Goal: Task Accomplishment & Management: Use online tool/utility

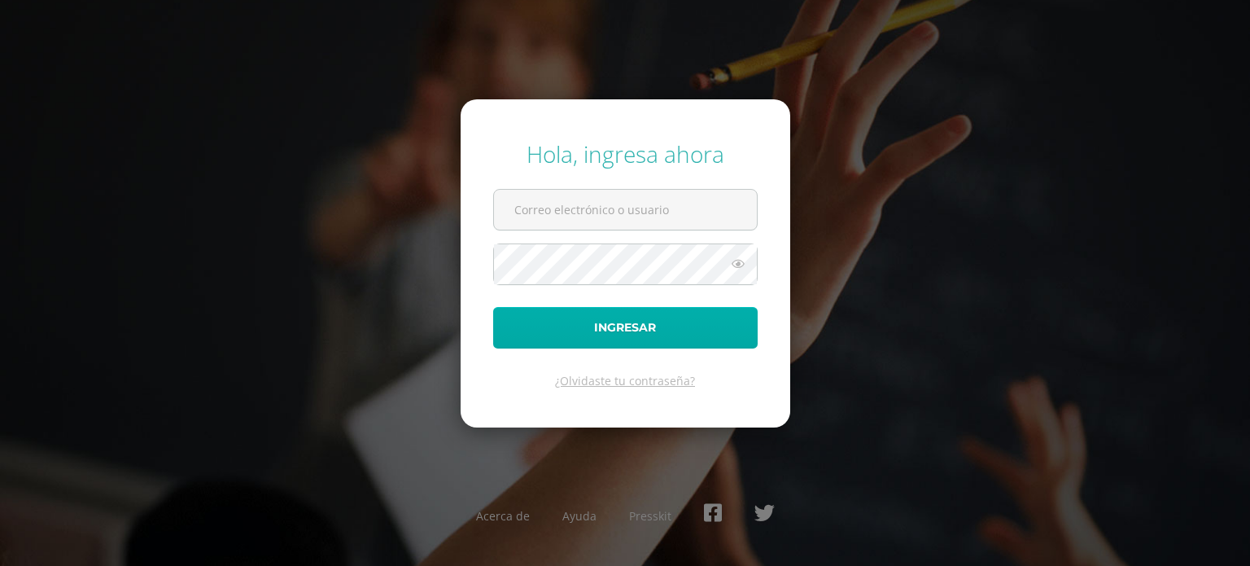
type input "[EMAIL_ADDRESS][DOMAIN_NAME]"
click at [635, 321] on button "Ingresar" at bounding box center [625, 328] width 265 height 42
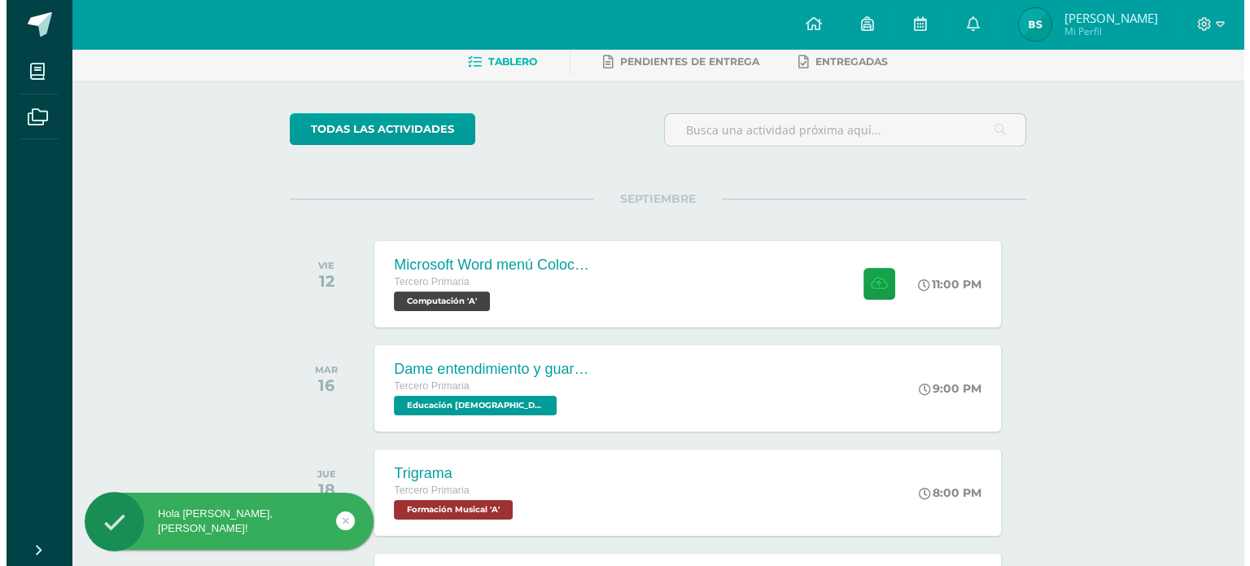
scroll to position [81, 0]
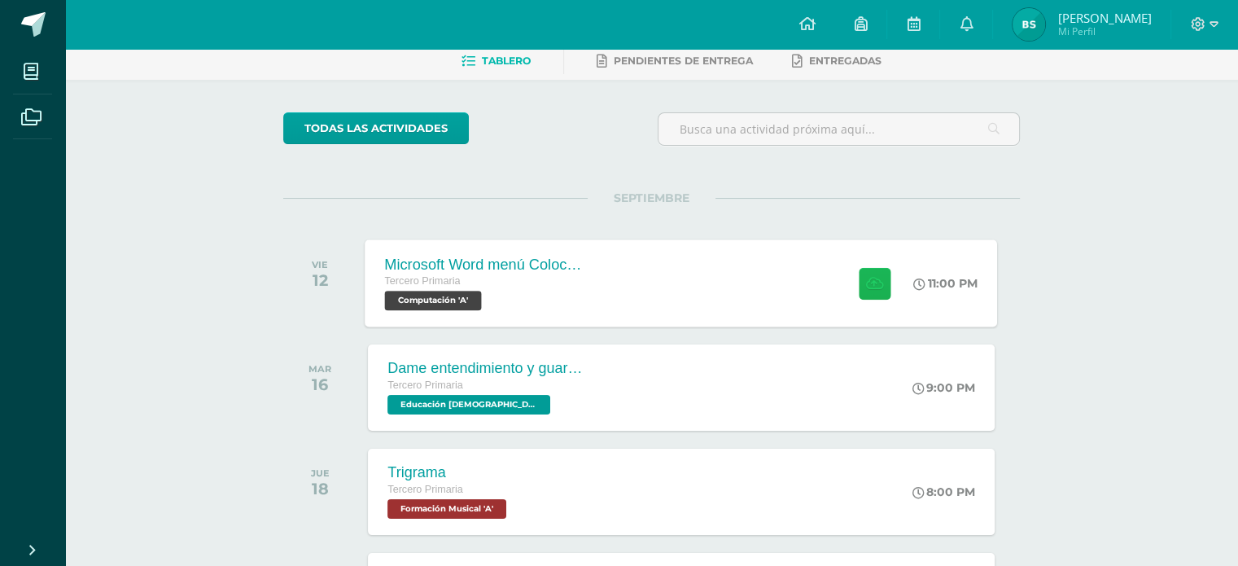
click at [867, 284] on icon at bounding box center [874, 283] width 17 height 14
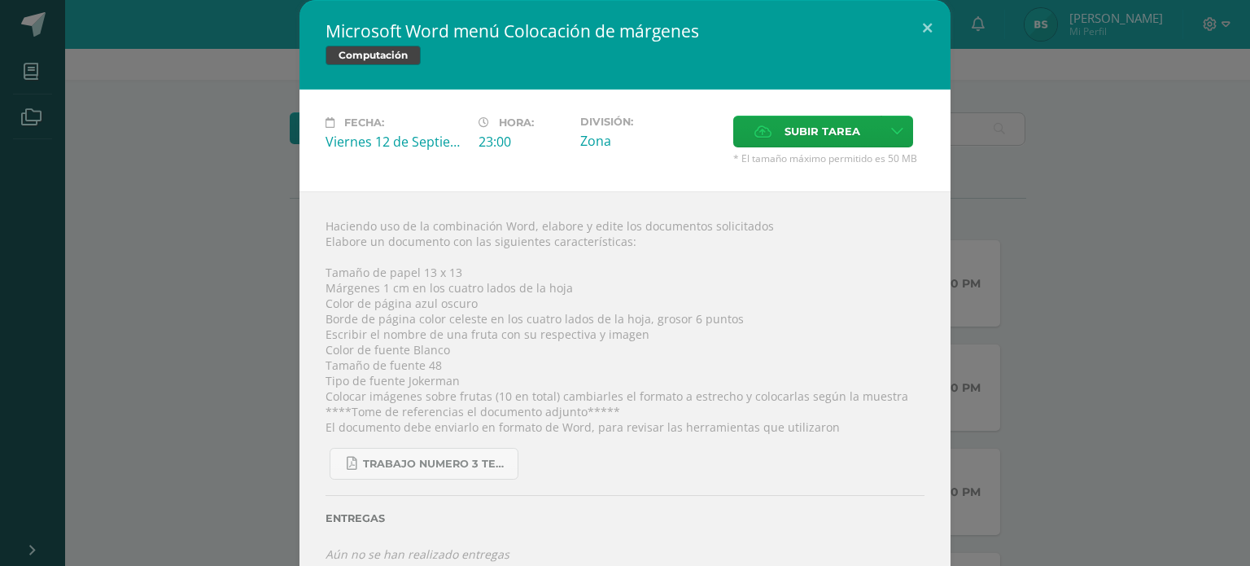
scroll to position [24, 0]
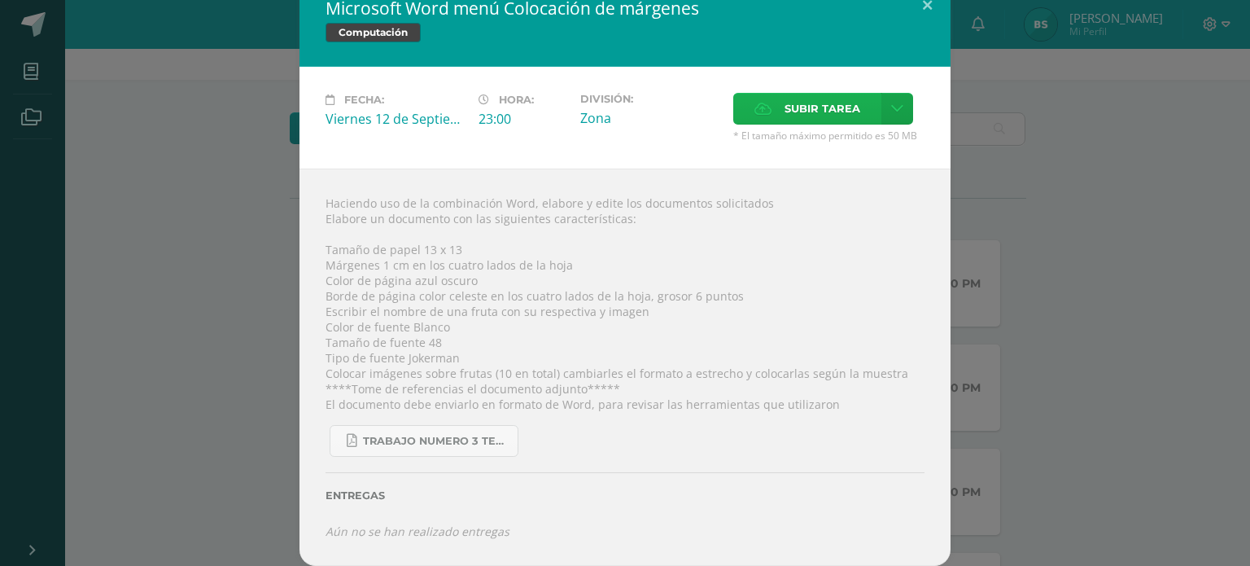
click at [831, 98] on span "Subir tarea" at bounding box center [823, 109] width 76 height 30
click at [0, 0] on input "Subir tarea" at bounding box center [0, 0] width 0 height 0
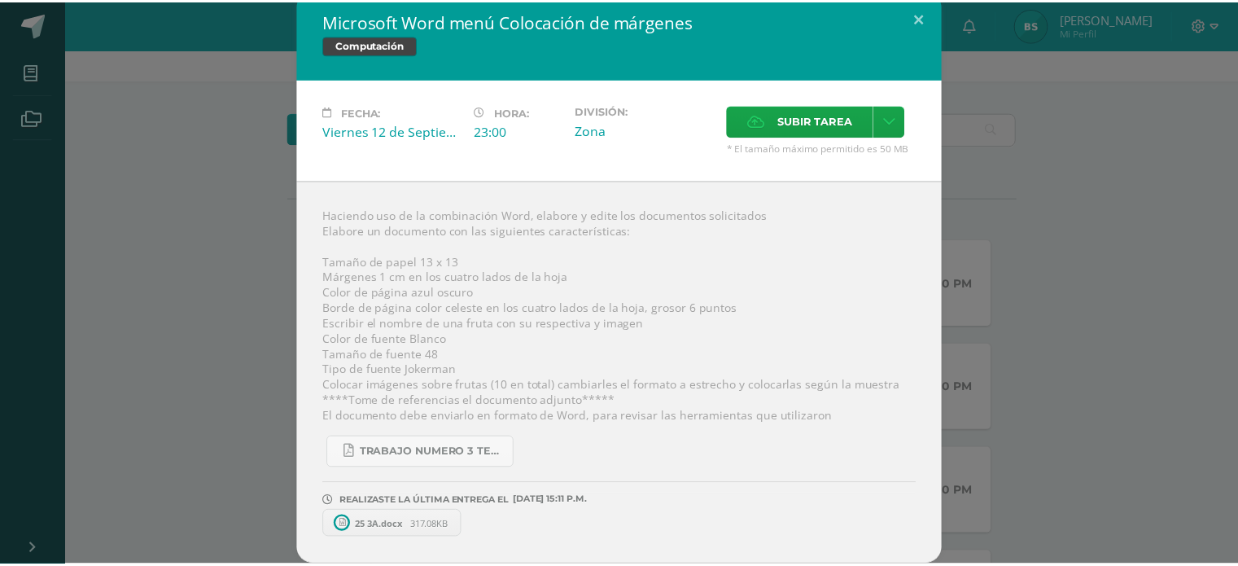
scroll to position [10, 0]
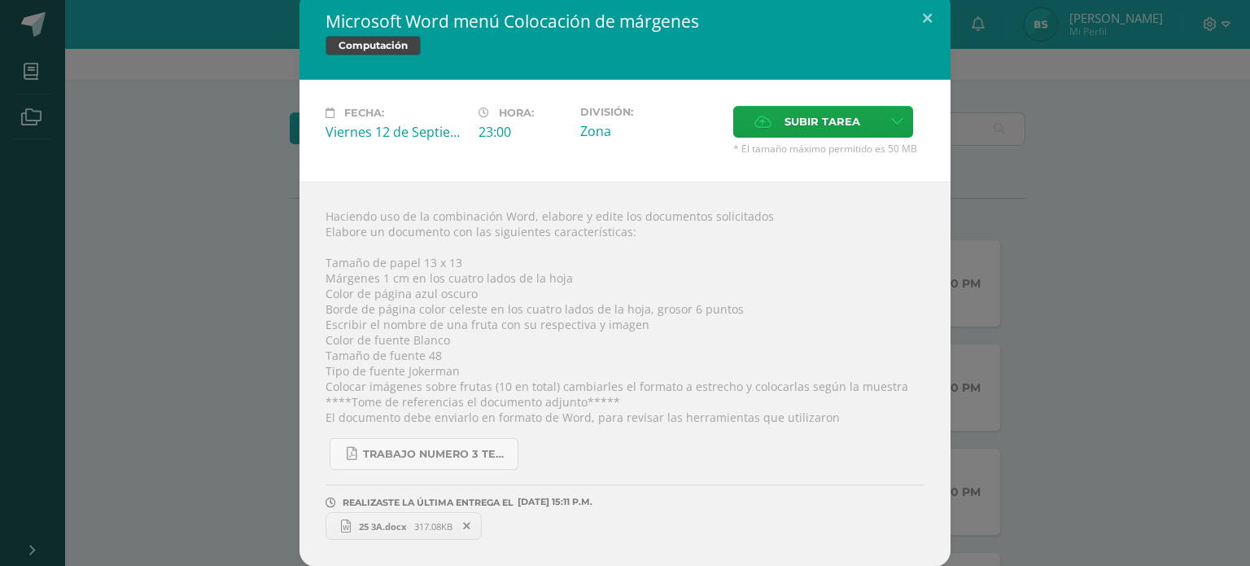
click at [397, 523] on span "25 3A.docx" at bounding box center [382, 526] width 63 height 12
click at [924, 8] on button at bounding box center [927, 17] width 46 height 55
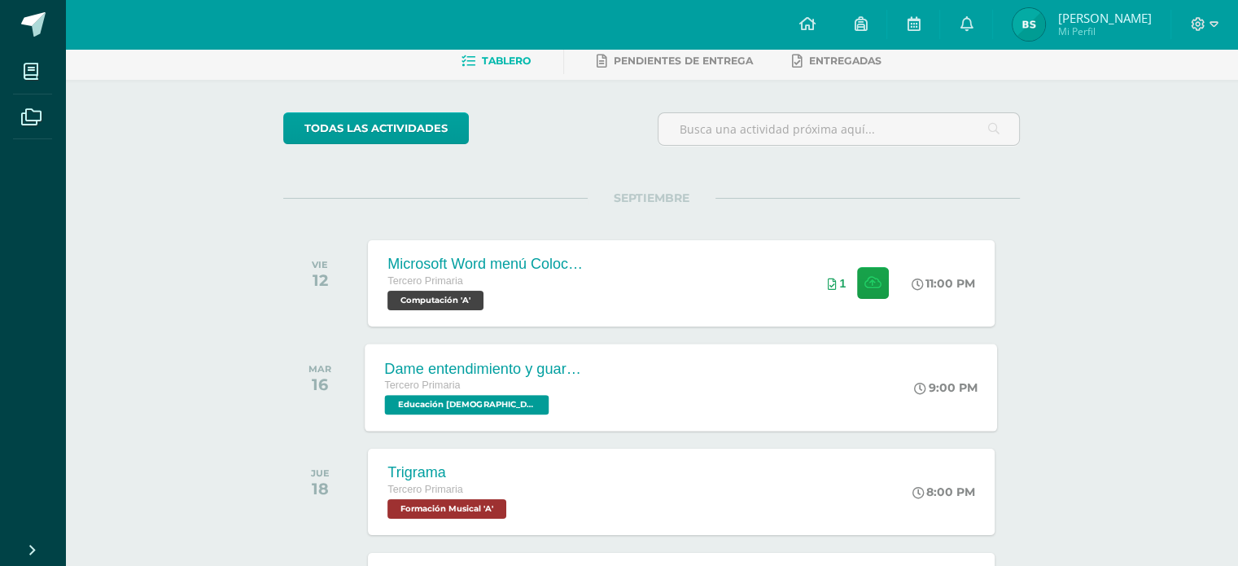
click at [559, 404] on div "Tercero Primaria Educación [DEMOGRAPHIC_DATA] 'A'" at bounding box center [483, 395] width 197 height 37
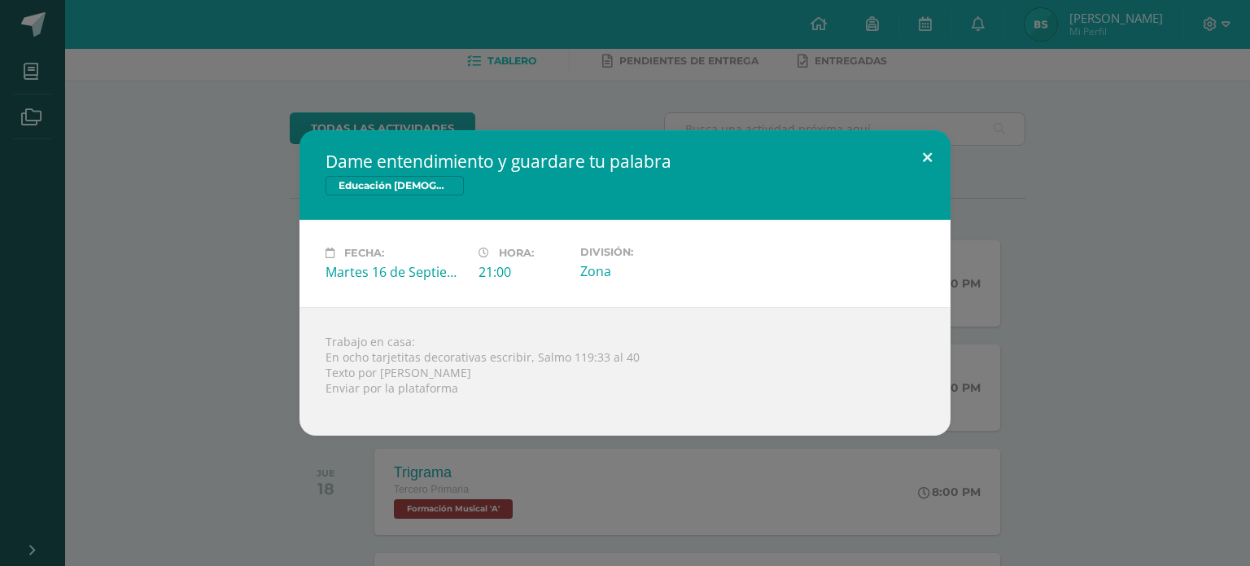
click at [927, 157] on button at bounding box center [927, 157] width 46 height 55
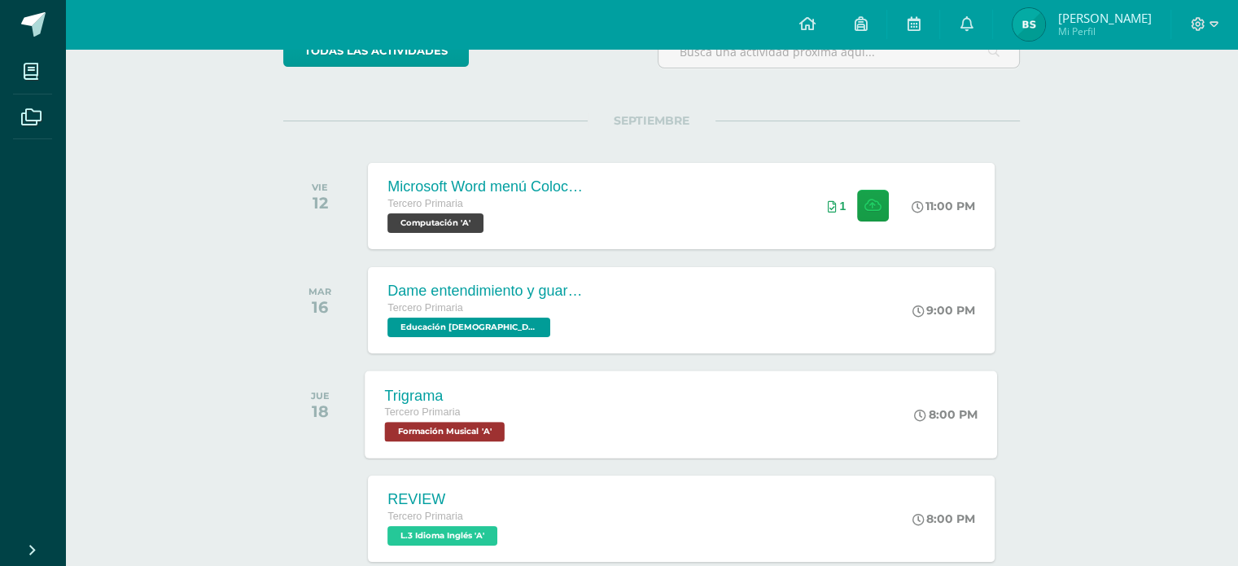
scroll to position [163, 0]
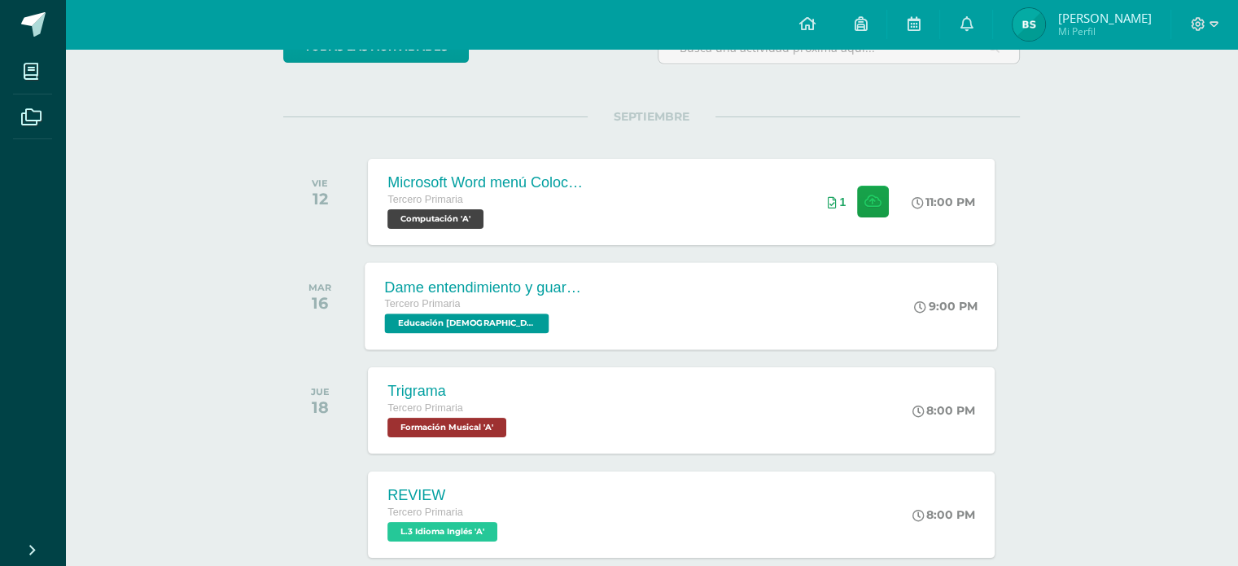
click at [640, 337] on div "Dame entendimiento y guardare tu palabra Tercero Primaria Educación [DEMOGRAPHI…" at bounding box center [681, 305] width 632 height 87
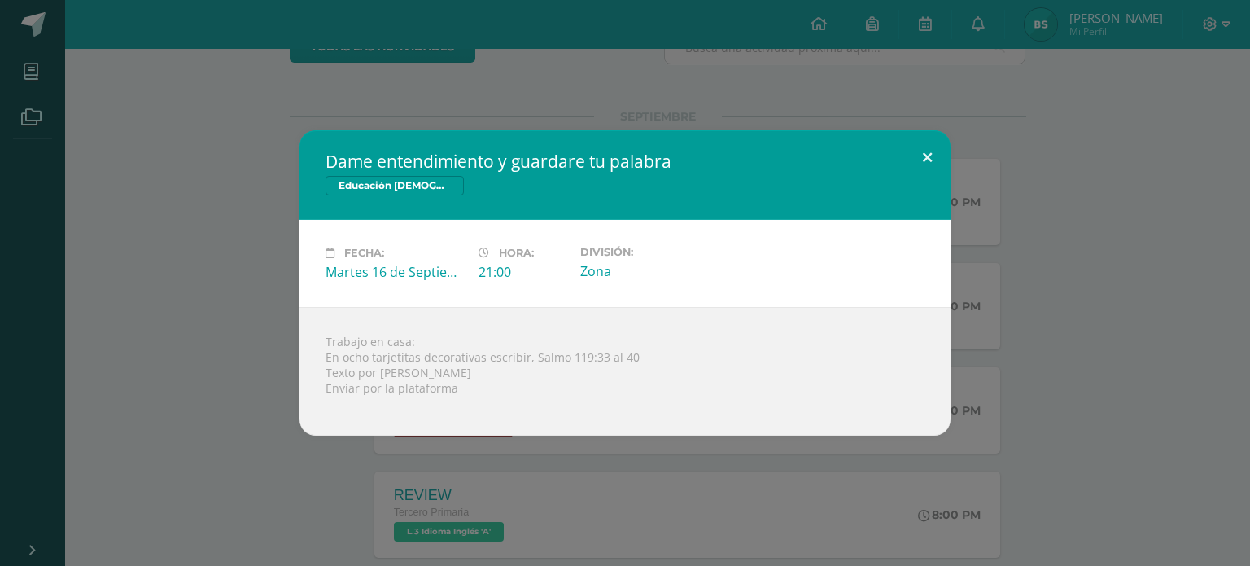
click at [924, 144] on button at bounding box center [927, 157] width 46 height 55
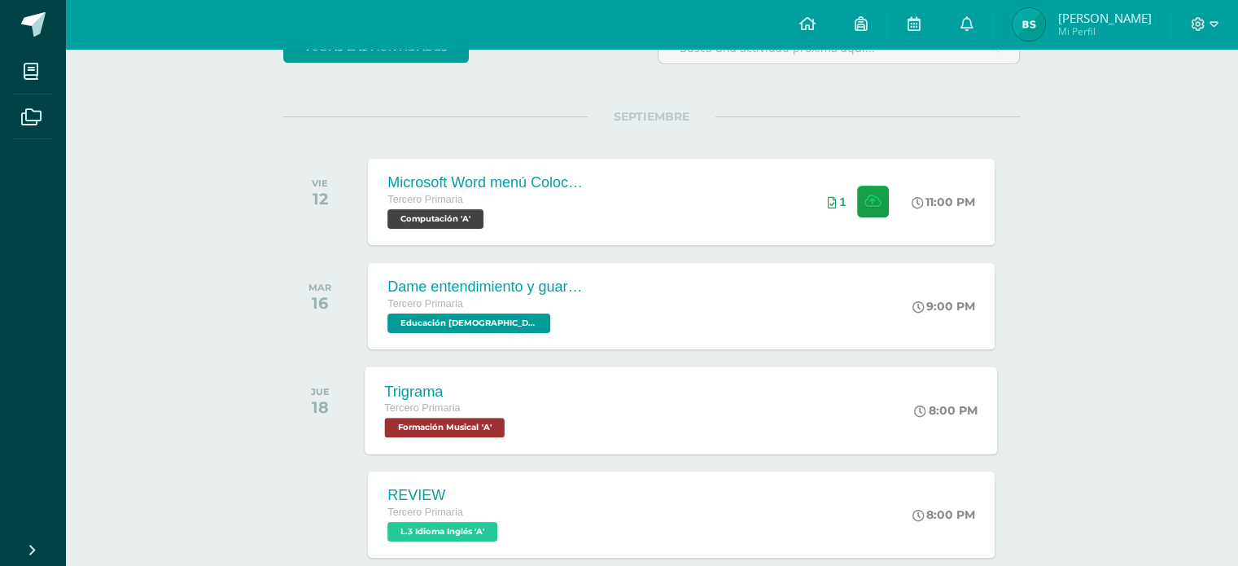
click at [583, 446] on div "Trigrama Tercero Primaria Formación Musical 'A' 8:00 PM Trigrama Formación Musi…" at bounding box center [681, 409] width 632 height 87
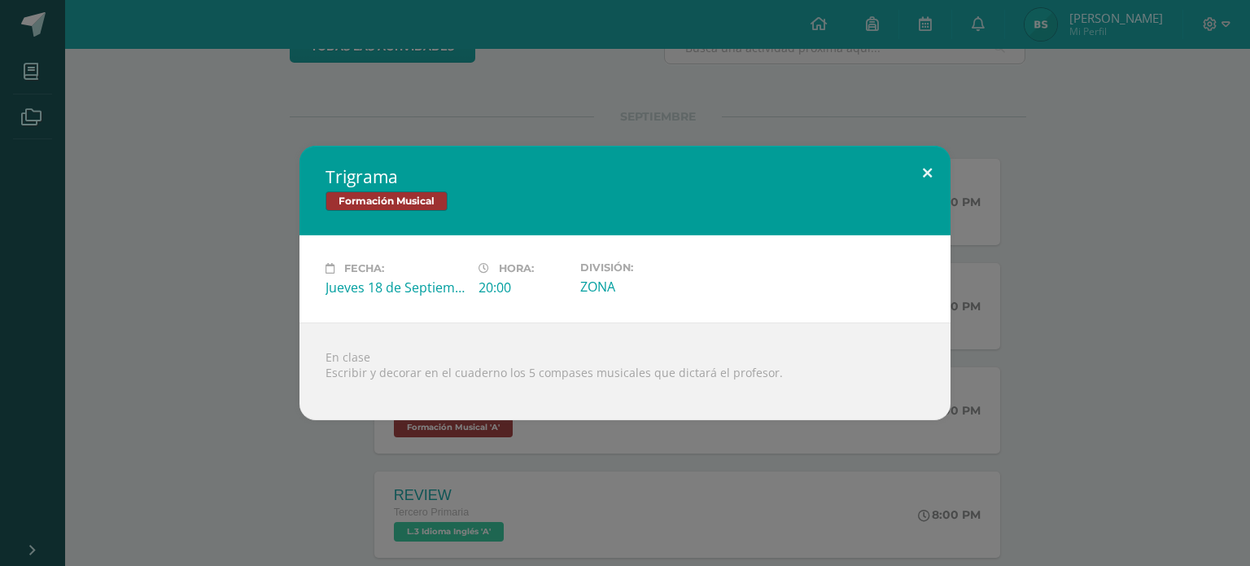
drag, startPoint x: 929, startPoint y: 158, endPoint x: 920, endPoint y: 201, distance: 44.2
click at [929, 158] on button at bounding box center [927, 173] width 46 height 55
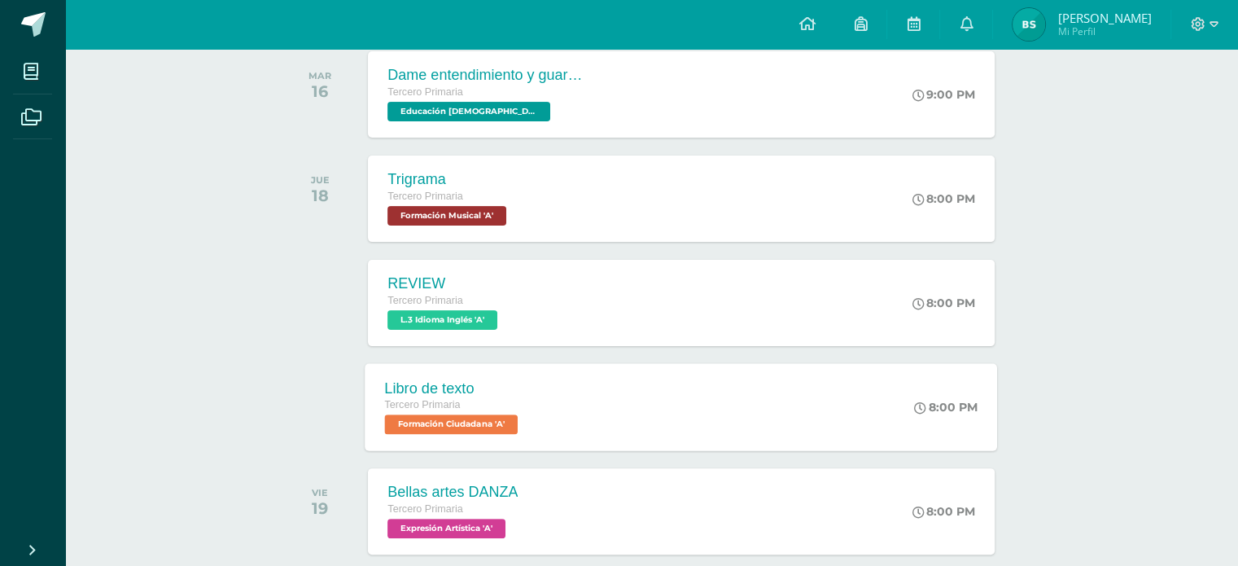
scroll to position [407, 0]
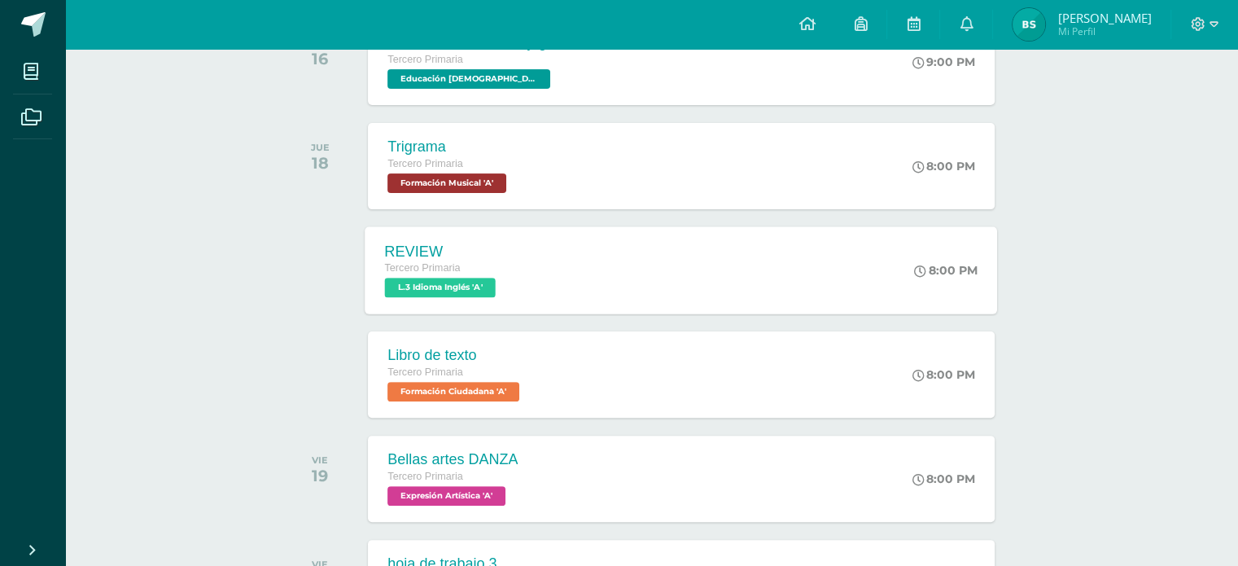
click at [585, 289] on div "REVIEW Tercero Primaria L.3 Idioma Inglés 'A' 8:00 PM REVIEW L.3 Idioma Inglés …" at bounding box center [681, 269] width 632 height 87
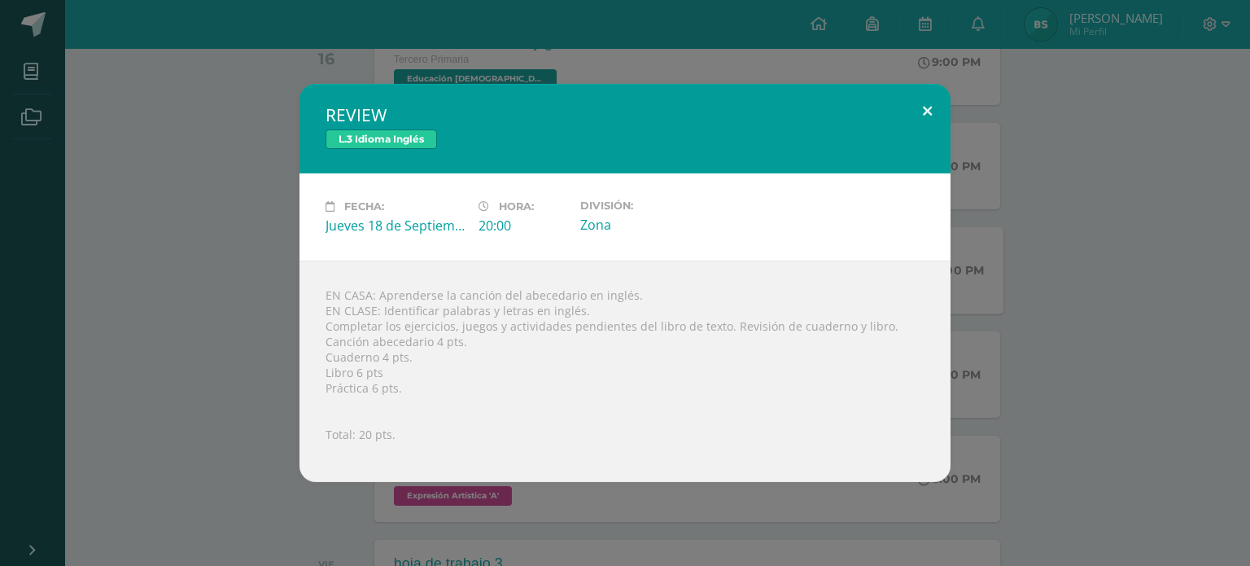
click at [921, 118] on button at bounding box center [927, 111] width 46 height 55
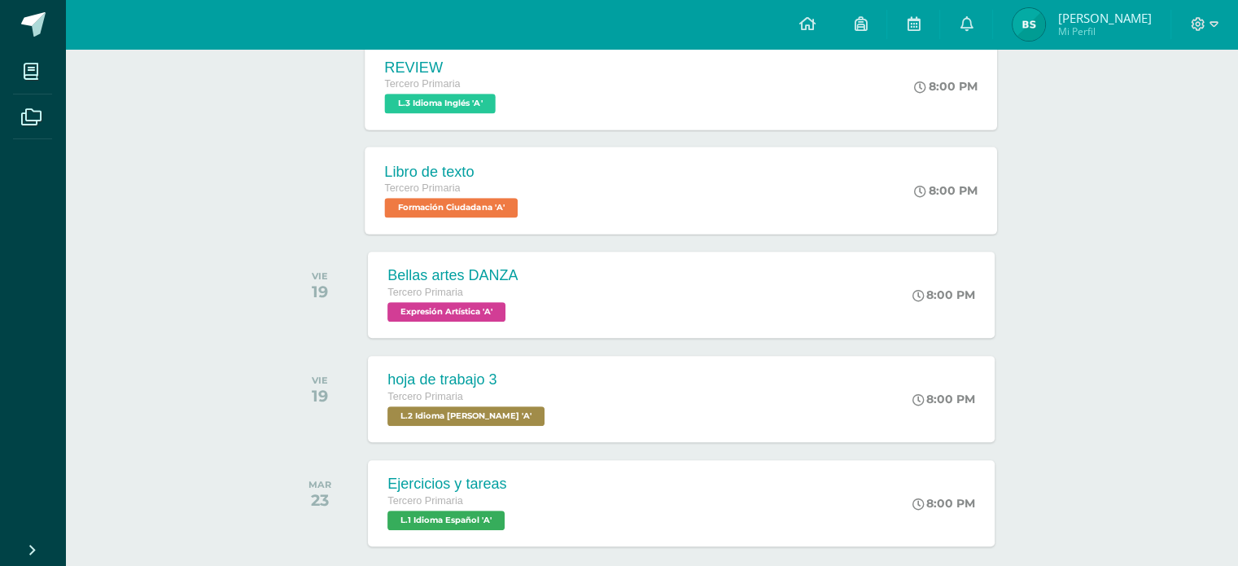
scroll to position [488, 0]
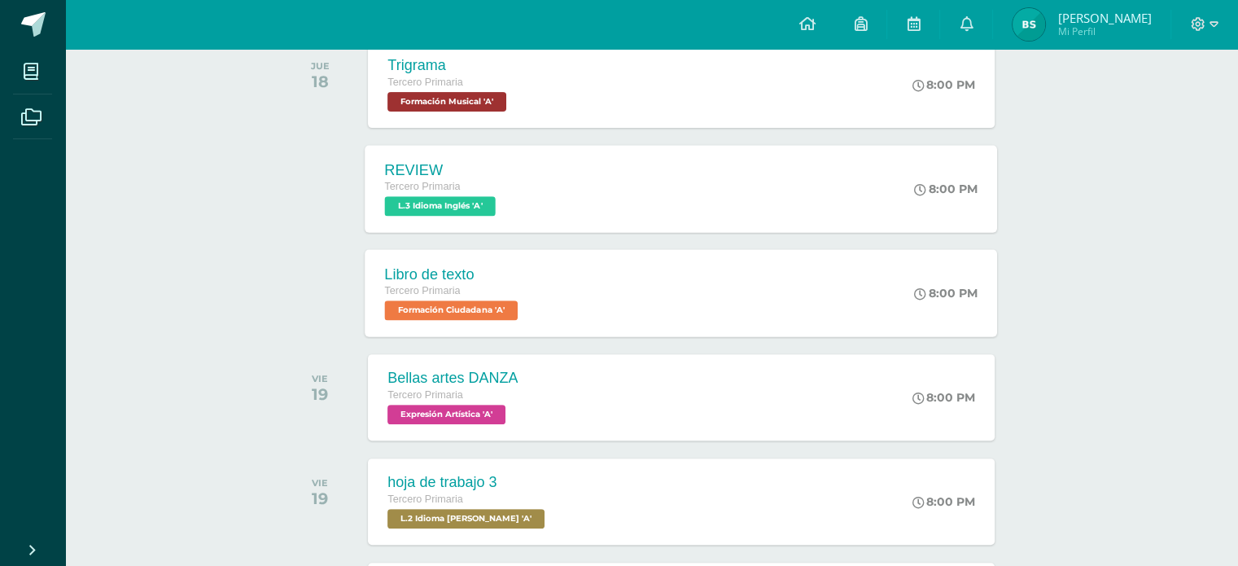
click at [564, 315] on div "Libro de texto Tercero Primaria Formación Ciudadana 'A' 8:00 PM Libro de texto …" at bounding box center [681, 292] width 632 height 87
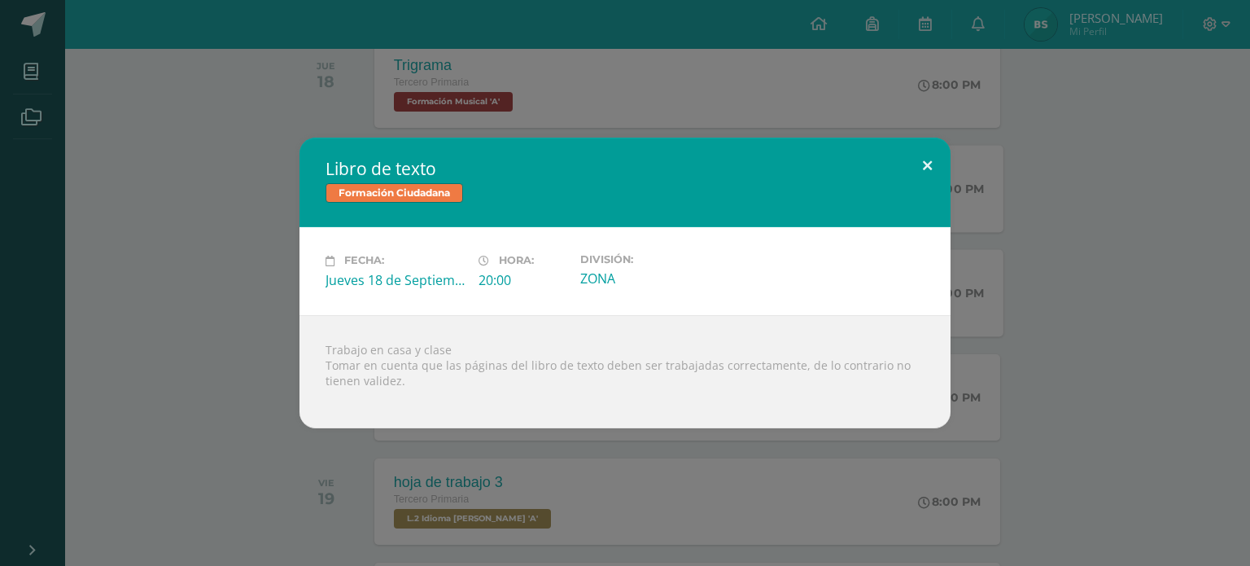
click at [929, 165] on button at bounding box center [927, 165] width 46 height 55
